Goal: Download file/media

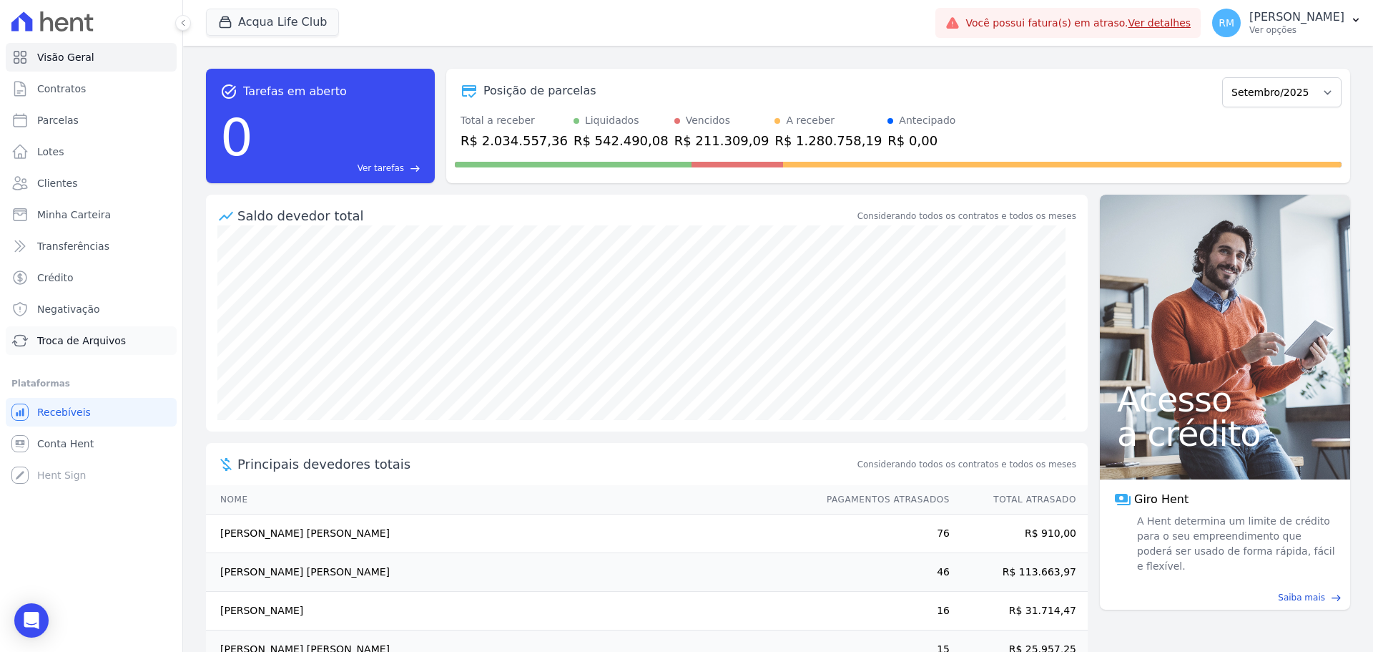
click at [54, 338] on span "Troca de Arquivos" at bounding box center [81, 340] width 89 height 14
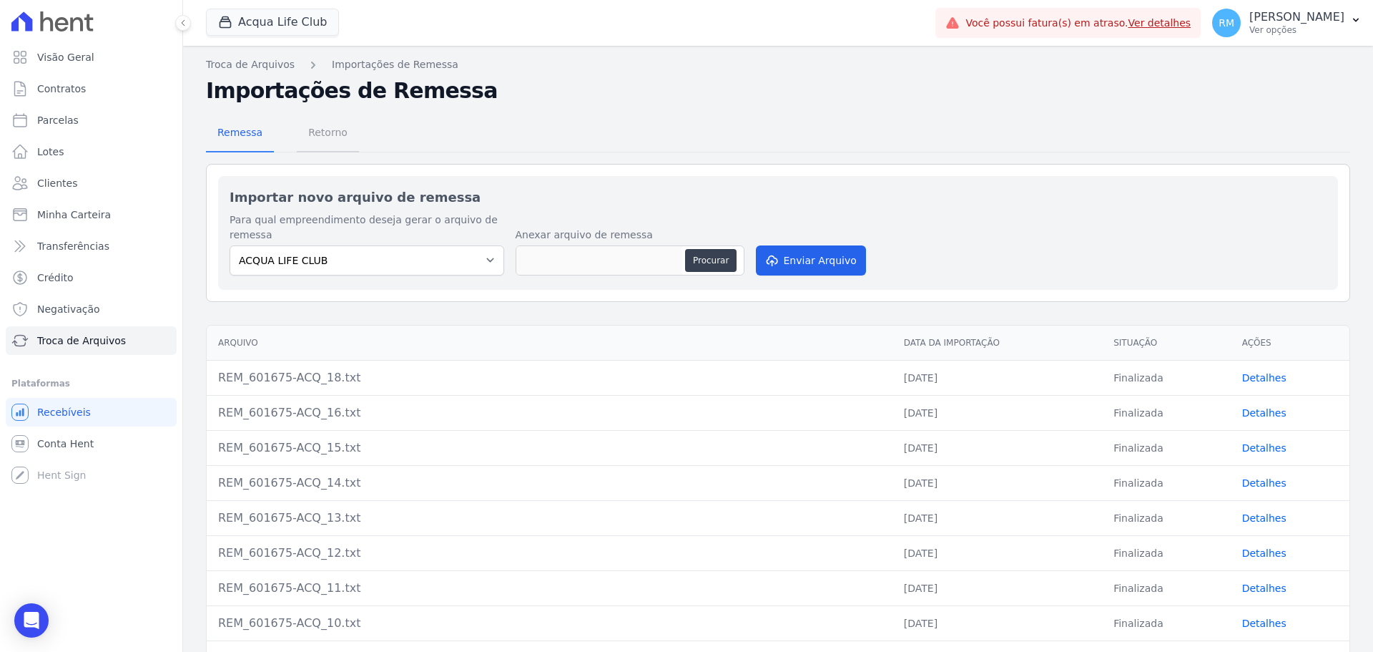
click at [311, 132] on span "Retorno" at bounding box center [328, 132] width 57 height 29
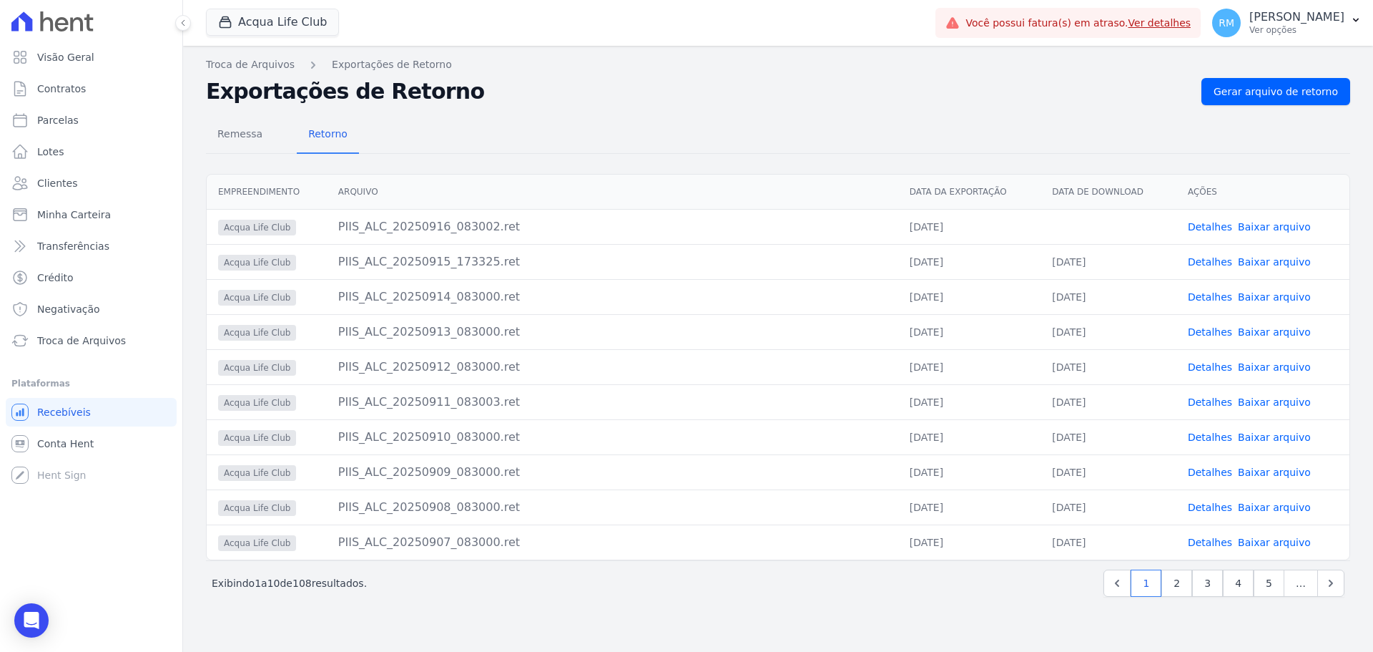
click at [1275, 227] on link "Baixar arquivo" at bounding box center [1274, 226] width 73 height 11
click at [250, 26] on button "Acqua Life Club" at bounding box center [272, 22] width 133 height 27
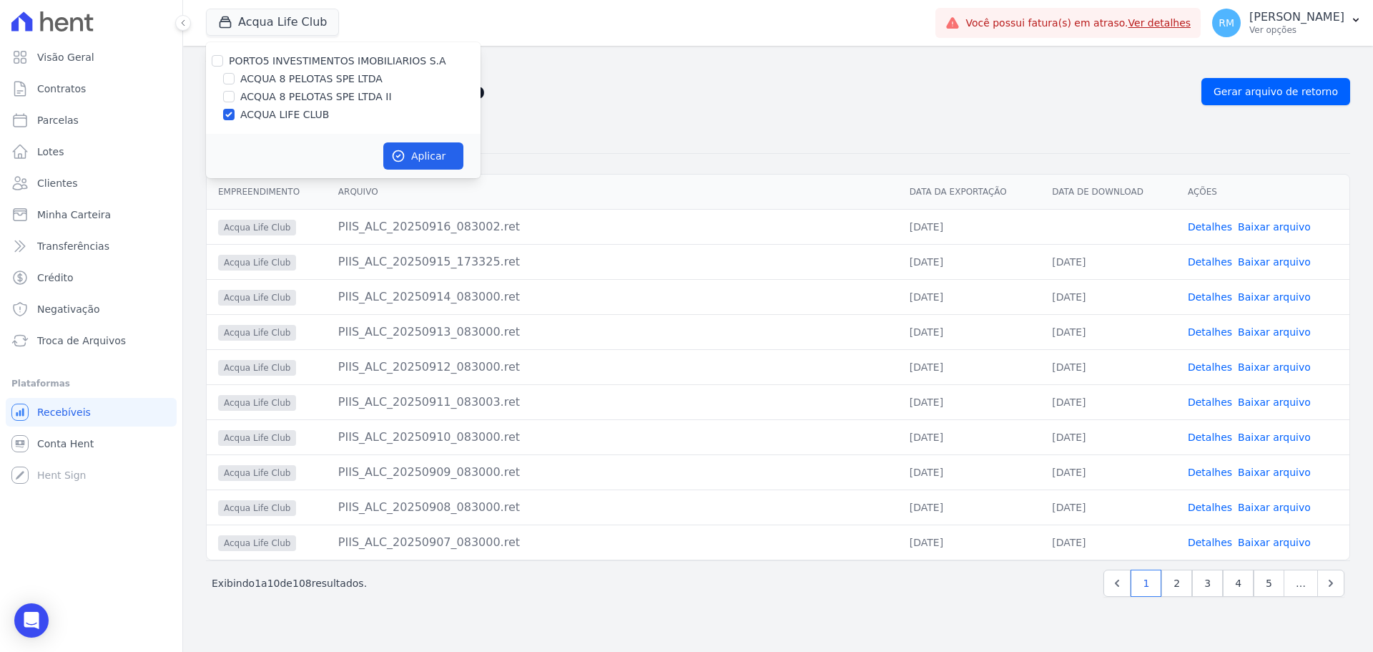
click at [265, 79] on label "ACQUA 8 PELOTAS SPE LTDA" at bounding box center [311, 79] width 142 height 15
click at [235, 79] on input "ACQUA 8 PELOTAS SPE LTDA" at bounding box center [228, 78] width 11 height 11
checkbox input "true"
click at [258, 110] on label "ACQUA LIFE CLUB" at bounding box center [284, 114] width 89 height 15
click at [235, 110] on input "ACQUA LIFE CLUB" at bounding box center [228, 114] width 11 height 11
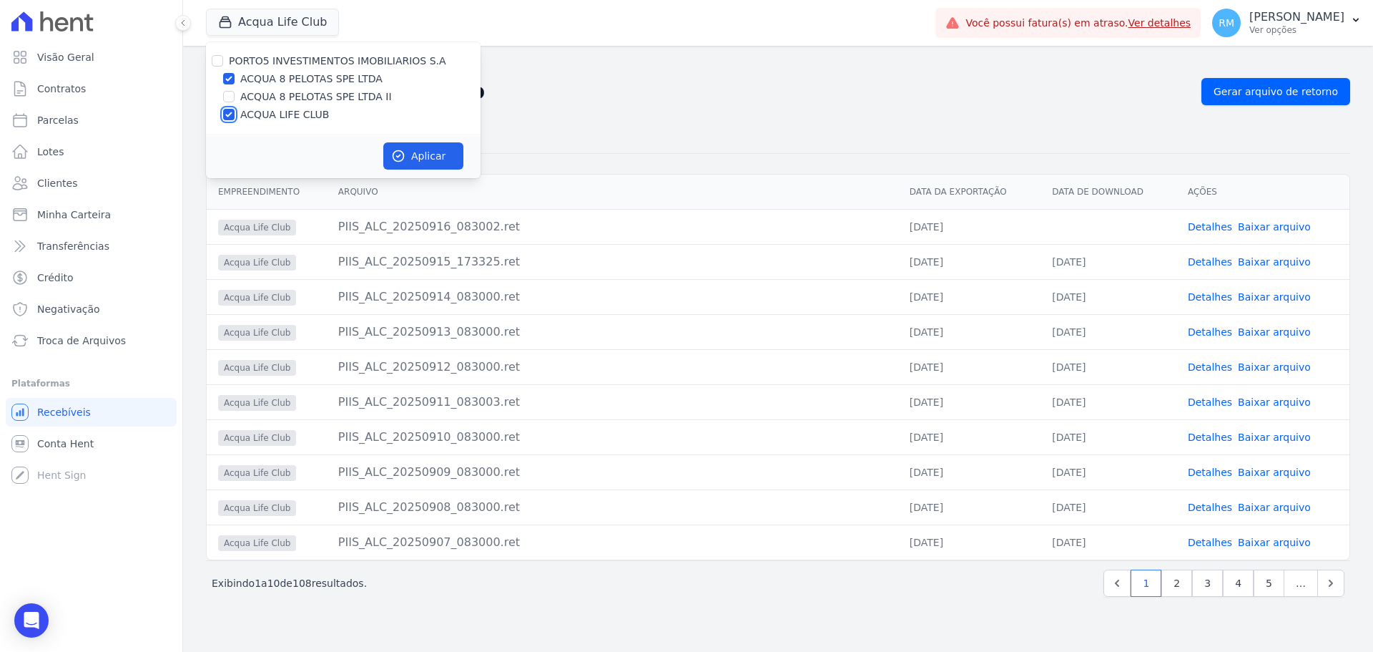
checkbox input "false"
drag, startPoint x: 398, startPoint y: 160, endPoint x: 391, endPoint y: 162, distance: 7.3
click at [398, 161] on icon "button" at bounding box center [398, 156] width 14 height 14
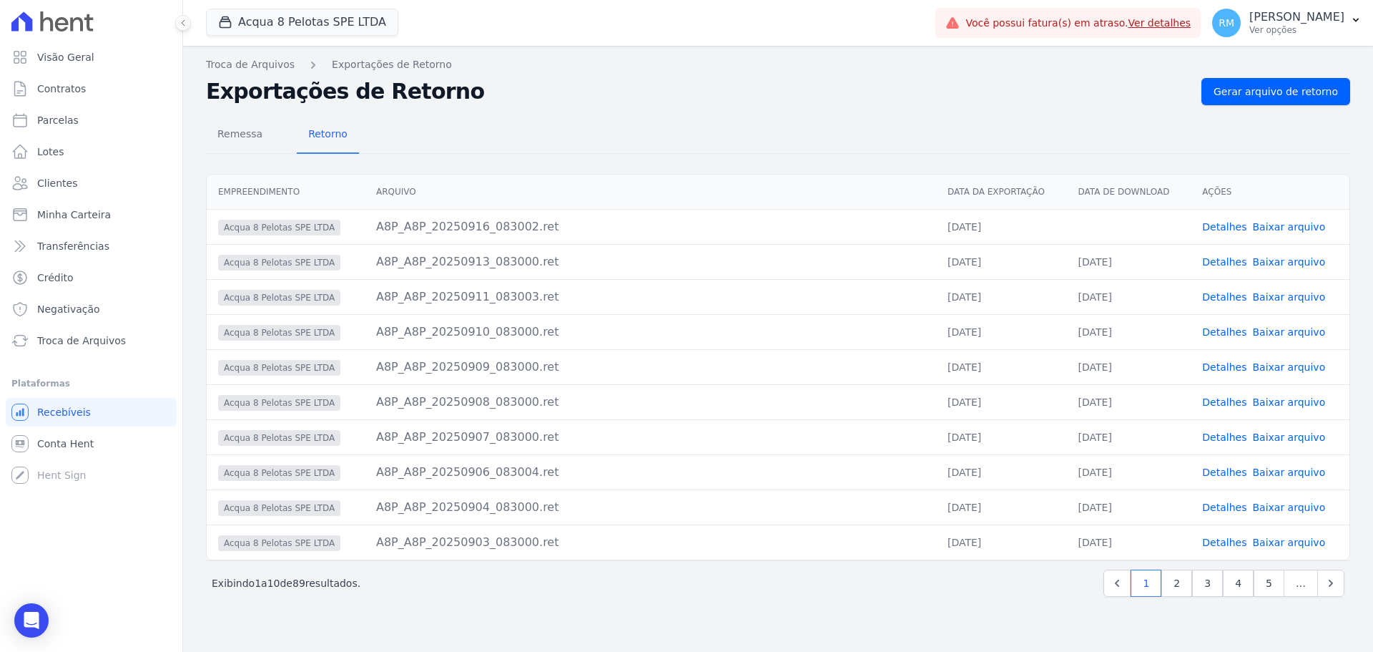
click at [1304, 230] on link "Baixar arquivo" at bounding box center [1288, 226] width 73 height 11
click at [293, 29] on button "Acqua 8 Pelotas SPE LTDA" at bounding box center [302, 22] width 192 height 27
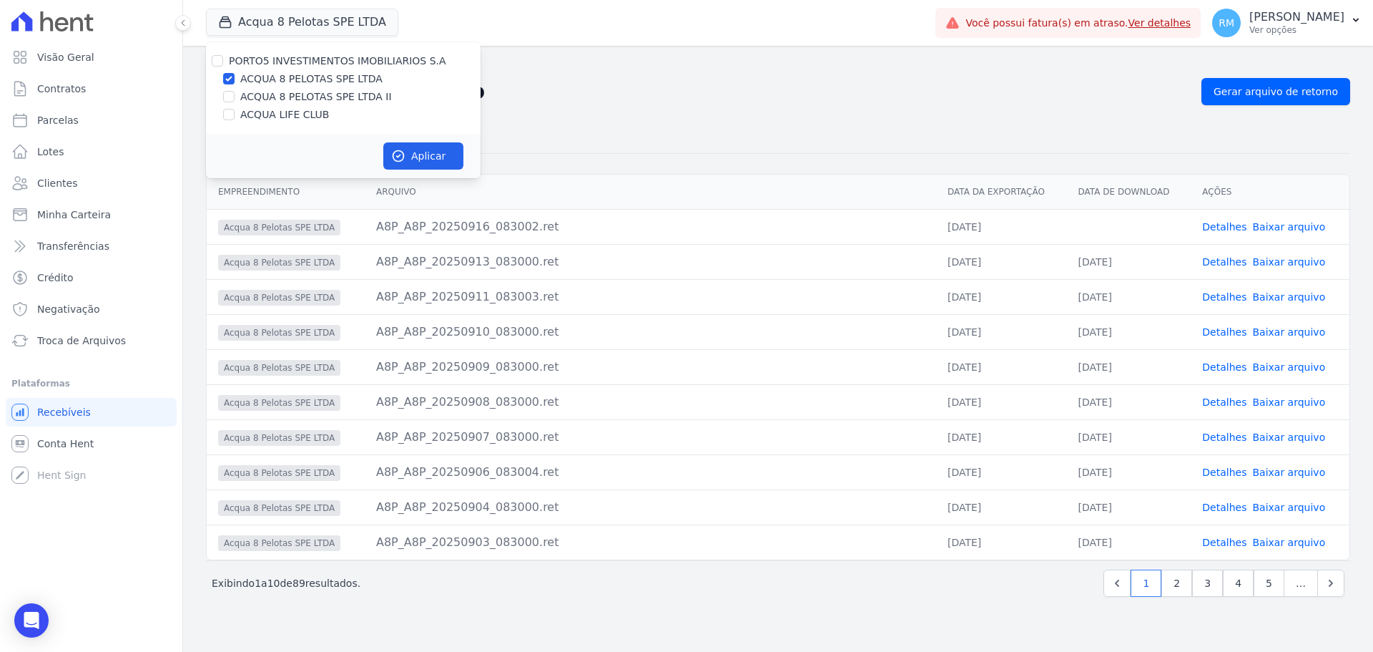
click at [268, 103] on label "ACQUA 8 PELOTAS SPE LTDA II" at bounding box center [316, 96] width 152 height 15
click at [235, 102] on input "ACQUA 8 PELOTAS SPE LTDA II" at bounding box center [228, 96] width 11 height 11
checkbox input "true"
click at [240, 85] on div "ACQUA 8 PELOTAS SPE LTDA" at bounding box center [343, 79] width 275 height 15
click at [287, 82] on label "ACQUA 8 PELOTAS SPE LTDA" at bounding box center [311, 79] width 142 height 15
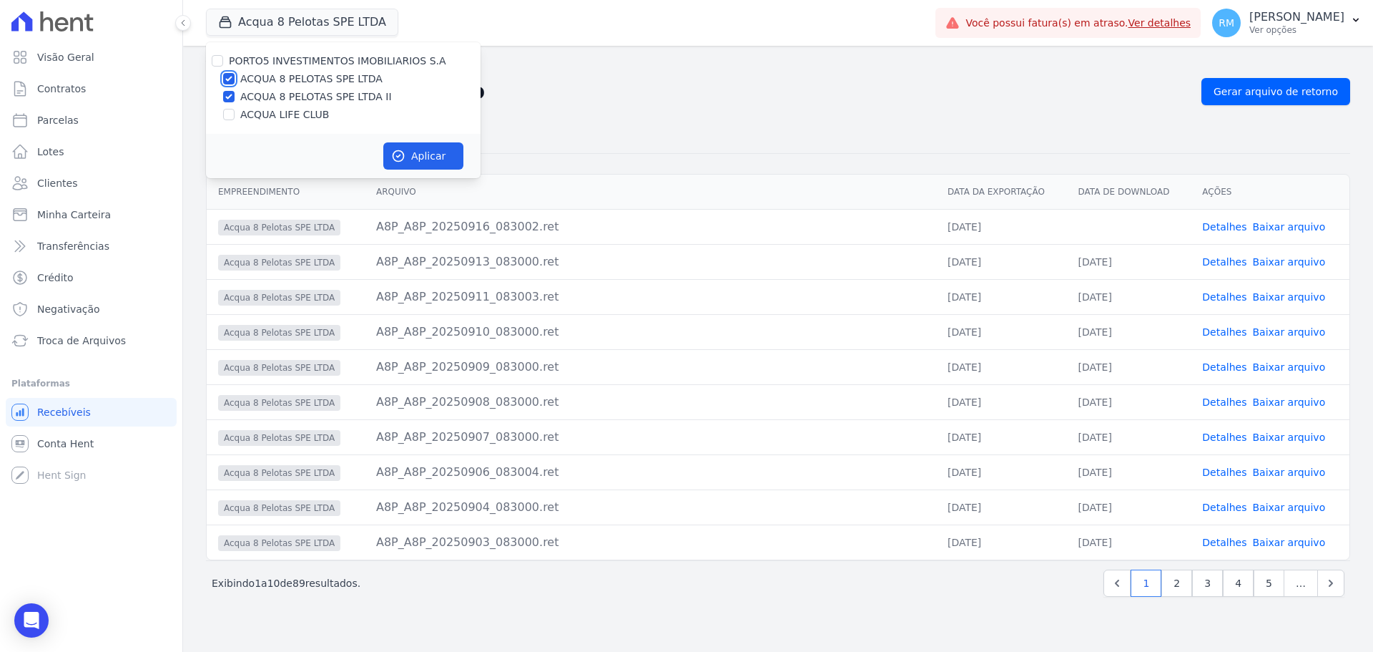
click at [235, 82] on input "ACQUA 8 PELOTAS SPE LTDA" at bounding box center [228, 78] width 11 height 11
checkbox input "false"
click at [401, 147] on button "Aplicar" at bounding box center [423, 155] width 80 height 27
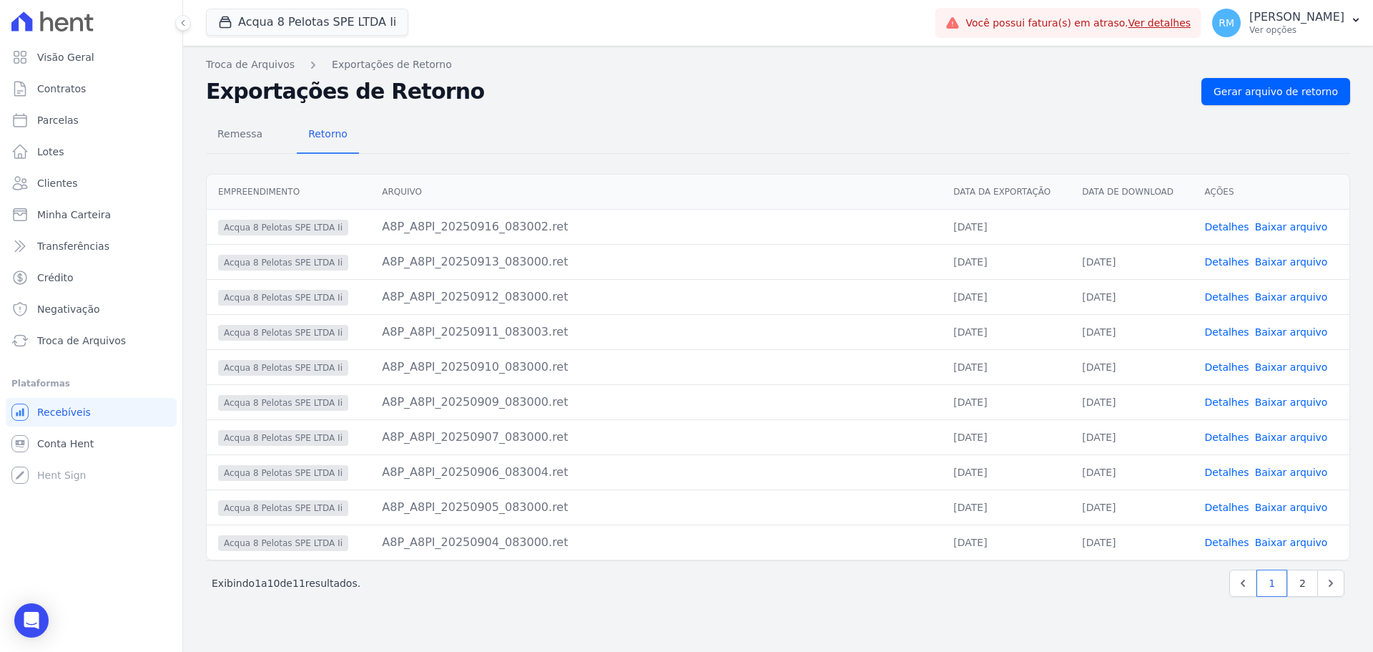
click at [1297, 230] on link "Baixar arquivo" at bounding box center [1291, 226] width 73 height 11
